Goal: Transaction & Acquisition: Book appointment/travel/reservation

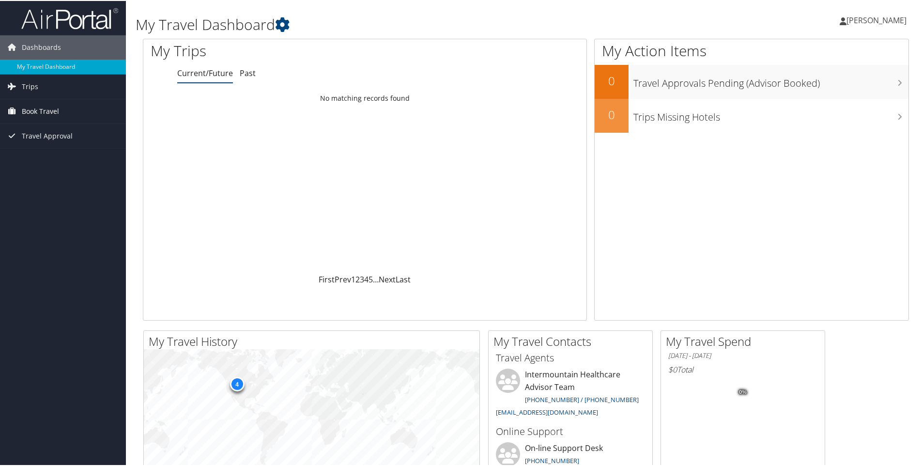
click at [48, 112] on span "Book Travel" at bounding box center [40, 110] width 37 height 24
click at [58, 161] on link "Book/Manage Online Trips" at bounding box center [63, 159] width 126 height 15
